Goal: Task Accomplishment & Management: Manage account settings

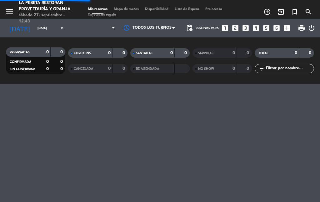
select select "es"
select select "lunch"
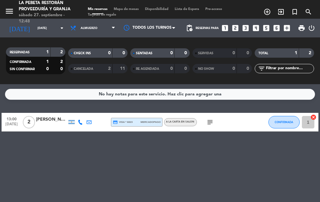
select select "lunch"
click at [58, 30] on icon "arrow_drop_down" at bounding box center [61, 27] width 7 height 7
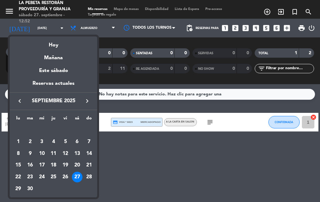
click at [90, 174] on div "28" at bounding box center [89, 177] width 11 height 11
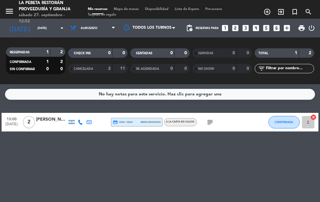
type input "[DATE]"
select select "lunch"
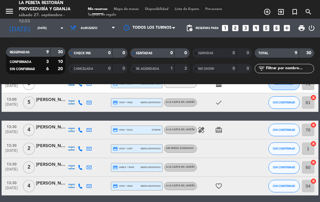
scroll to position [112, 0]
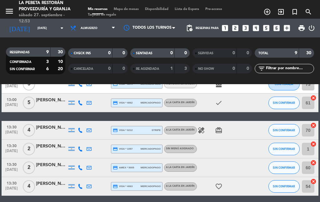
select select "lunch"
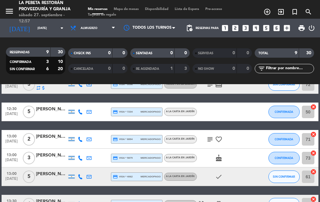
scroll to position [67, 0]
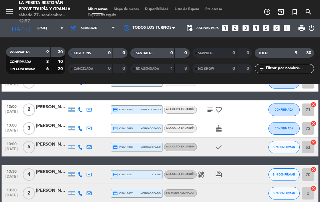
click at [50, 31] on input "[DATE]" at bounding box center [54, 28] width 41 height 10
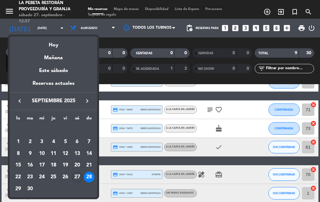
click at [76, 174] on div "27" at bounding box center [77, 177] width 11 height 11
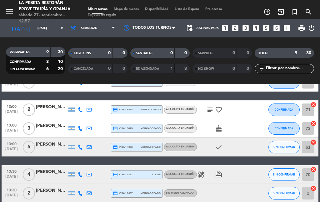
type input "[DATE]"
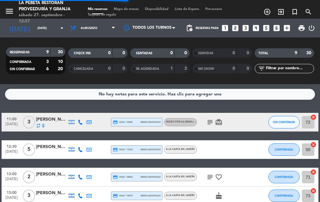
select select "lunch"
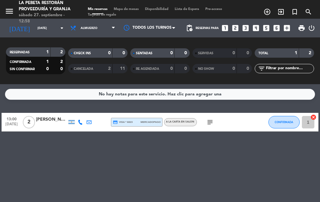
select select "lunch"
click at [283, 117] on button "CONFIRMADA" at bounding box center [283, 122] width 31 height 12
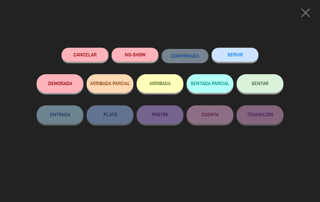
click at [266, 83] on span "SENTAR" at bounding box center [259, 83] width 17 height 5
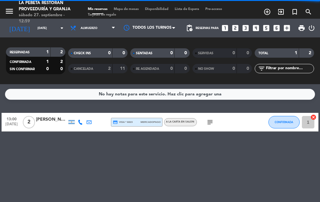
select select "lunch"
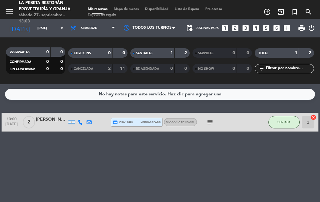
select select "lunch"
click at [45, 29] on input "[DATE]" at bounding box center [54, 28] width 41 height 10
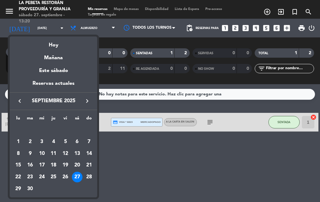
click at [91, 172] on div "28" at bounding box center [89, 177] width 11 height 11
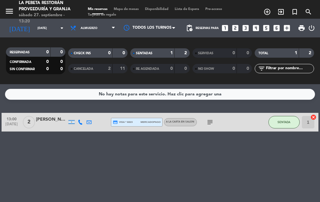
type input "[DATE]"
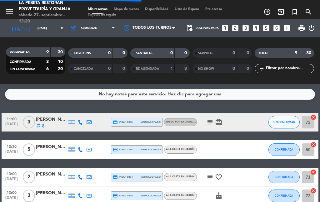
select select "lunch"
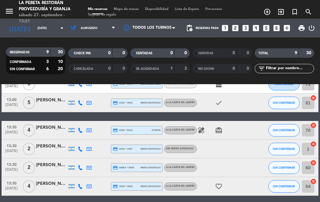
scroll to position [25, 0]
click at [199, 127] on icon "healing" at bounding box center [200, 130] width 7 height 7
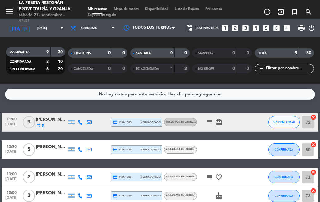
scroll to position [0, 0]
click at [281, 116] on button "SIN CONFIRMAR" at bounding box center [283, 122] width 31 height 12
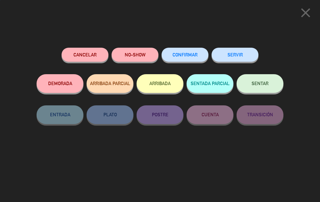
click at [177, 55] on span "CONFIRMAR" at bounding box center [184, 54] width 25 height 5
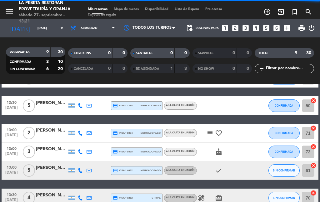
select select "lunch"
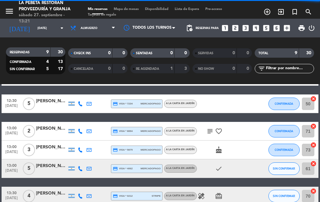
click at [284, 163] on button "SIN CONFIRMAR" at bounding box center [283, 169] width 31 height 12
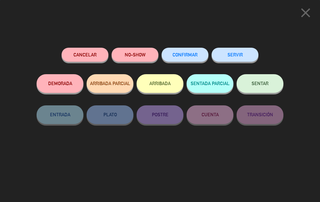
click at [180, 55] on span "CONFIRMAR" at bounding box center [184, 54] width 25 height 5
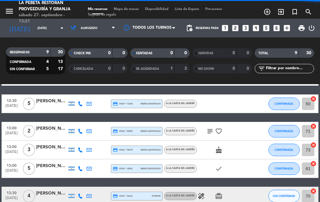
scroll to position [0, 0]
click at [280, 190] on button "SIN CONFIRMAR" at bounding box center [283, 196] width 31 height 12
select select "lunch"
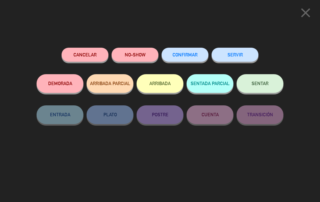
click at [174, 51] on button "CONFIRMAR" at bounding box center [184, 55] width 47 height 14
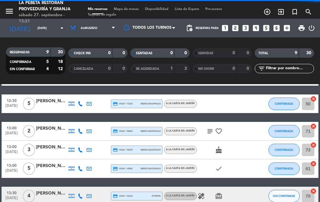
select select "lunch"
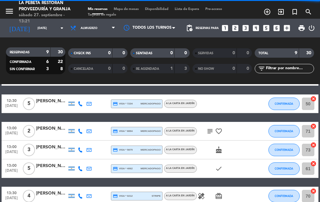
click at [279, 194] on span "CONFIRMADA" at bounding box center [283, 195] width 18 height 3
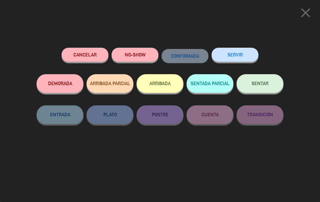
click at [302, 10] on icon "close" at bounding box center [305, 13] width 16 height 16
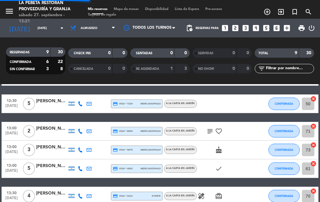
select select "lunch"
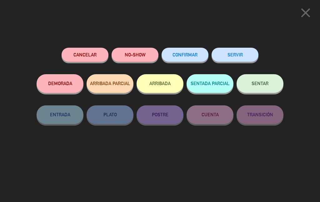
click at [172, 48] on div "CONFIRMAR" at bounding box center [184, 61] width 47 height 27
click at [184, 52] on span "CONFIRMAR" at bounding box center [184, 54] width 25 height 5
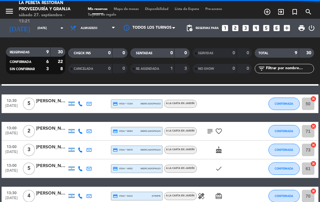
select select "lunch"
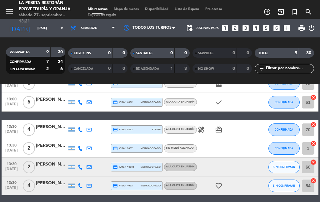
scroll to position [112, 0]
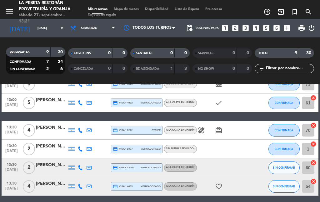
click at [287, 162] on button "SIN CONFIRMAR" at bounding box center [283, 168] width 31 height 12
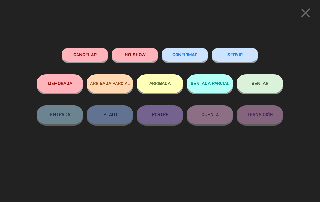
click at [180, 54] on span "CONFIRMAR" at bounding box center [184, 54] width 25 height 5
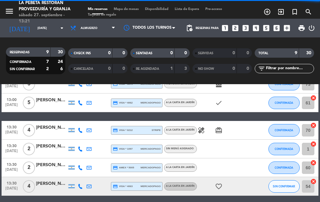
click at [279, 185] on span "SIN CONFIRMAR" at bounding box center [283, 186] width 22 height 3
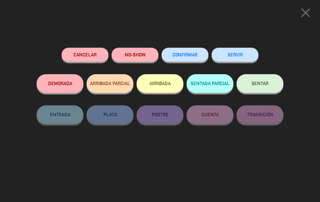
select select "lunch"
click at [179, 58] on button "CONFIRMAR" at bounding box center [184, 55] width 47 height 14
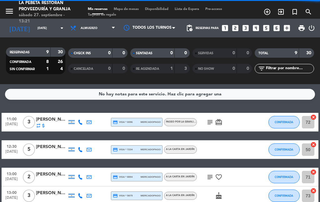
select select "lunch"
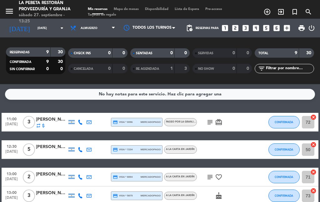
scroll to position [25, 0]
